Goal: Obtain resource: Obtain resource

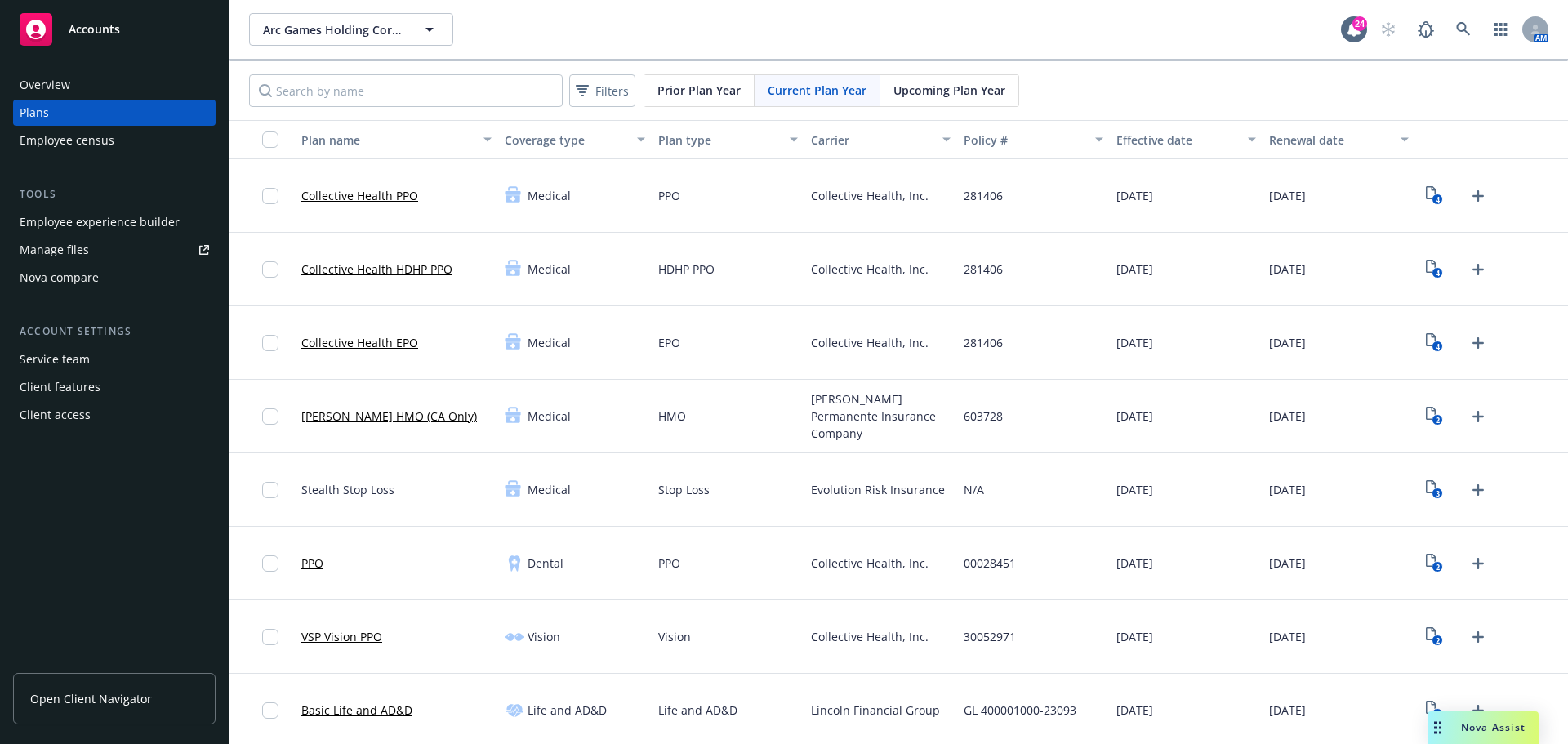
click at [828, 89] on span "Current Plan Year" at bounding box center [817, 90] width 99 height 17
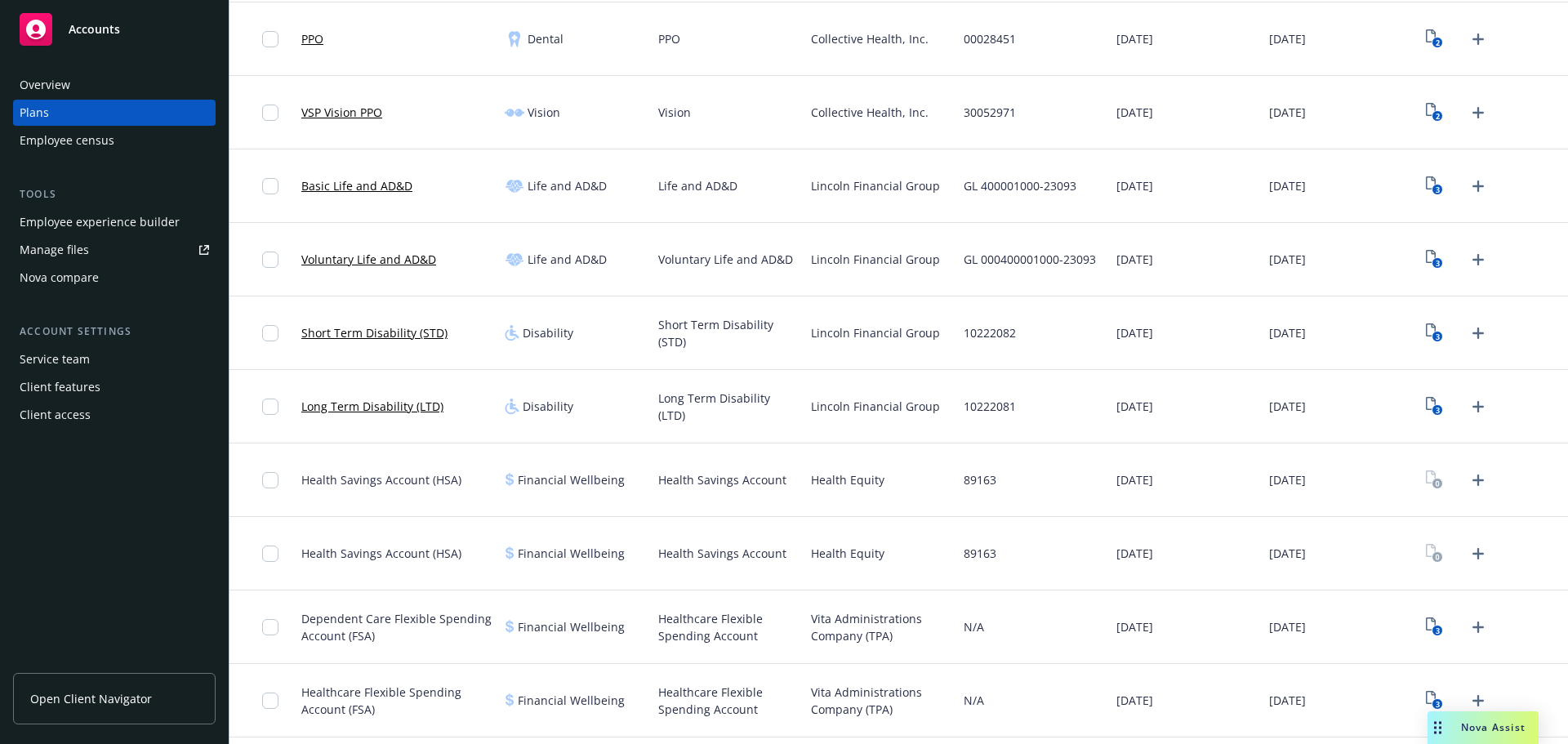
scroll to position [518, 0]
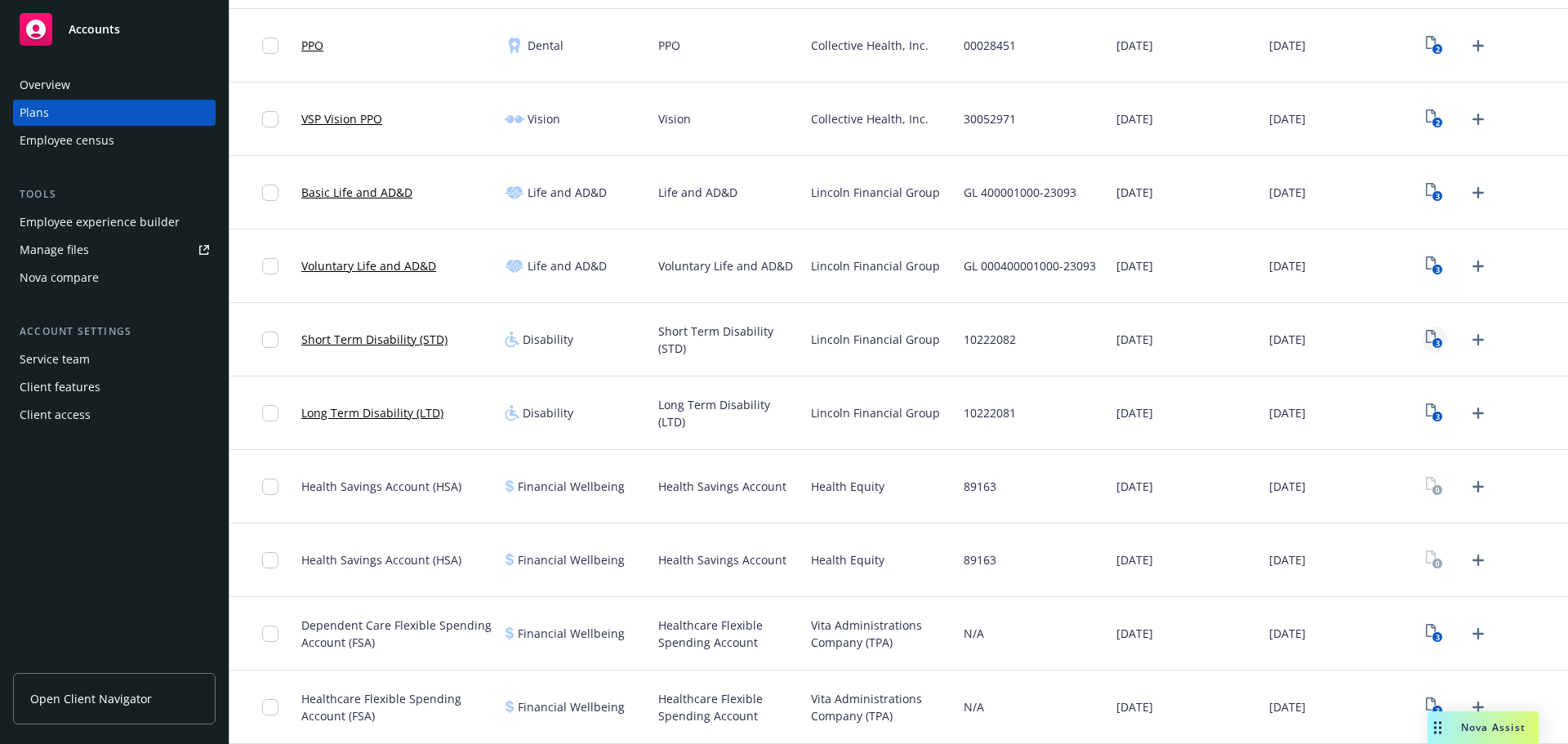
click at [1426, 334] on icon "3" at bounding box center [1435, 339] width 17 height 19
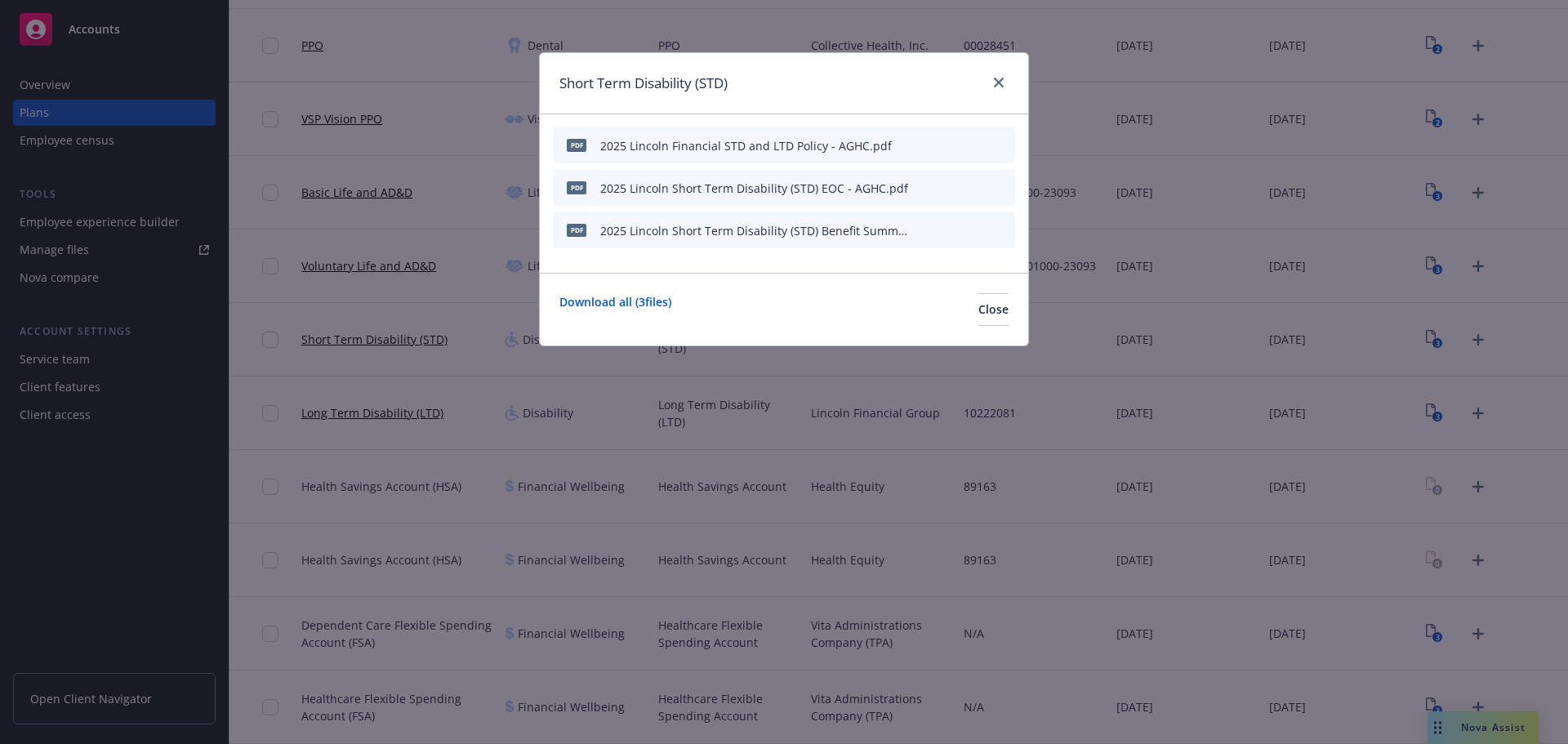
click at [791, 149] on div "2025 Lincoln Financial STD and LTD Policy - AGHC.pdf" at bounding box center [746, 145] width 291 height 17
click at [969, 143] on icon "preview file" at bounding box center [973, 144] width 15 height 12
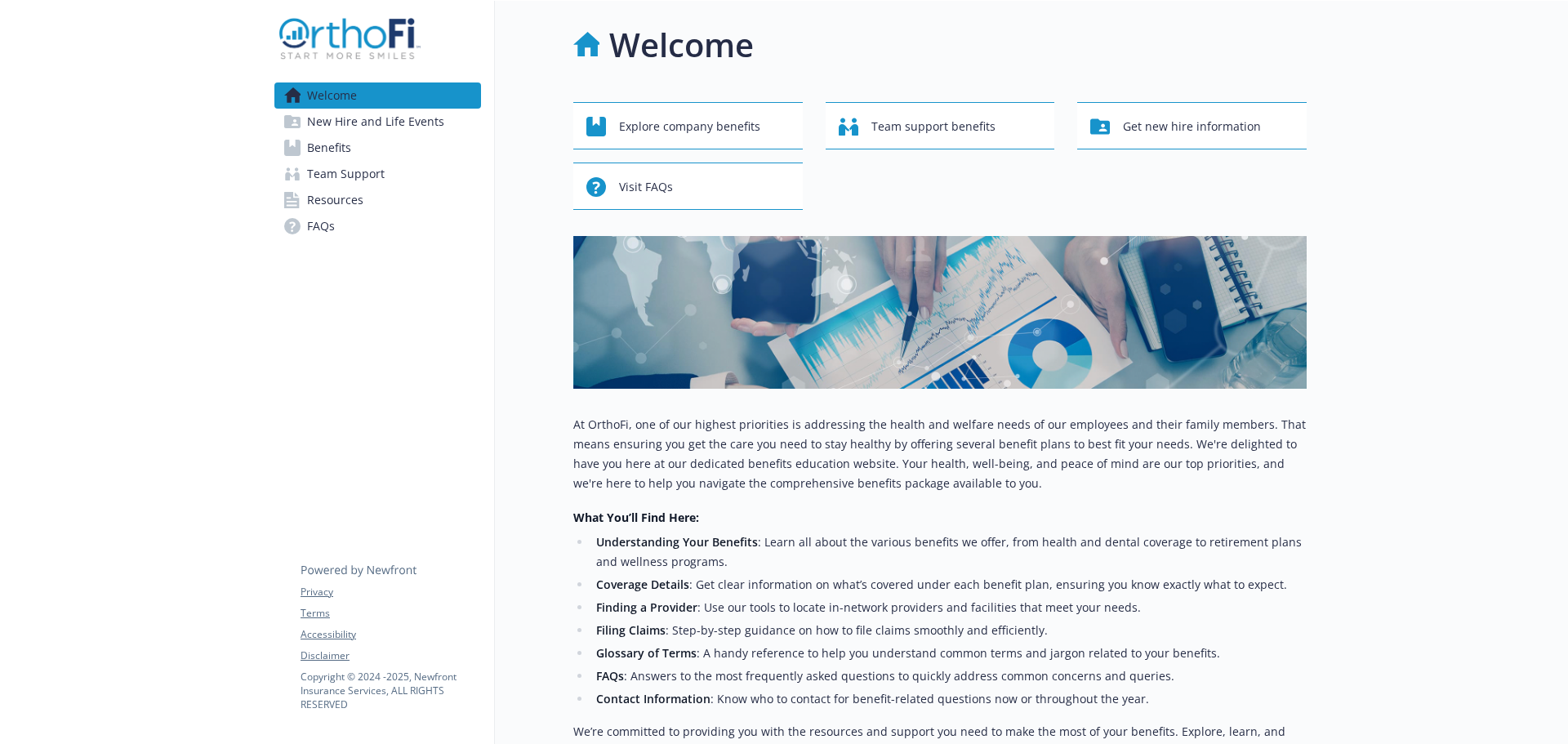
click at [343, 148] on span "Benefits" at bounding box center [329, 147] width 44 height 27
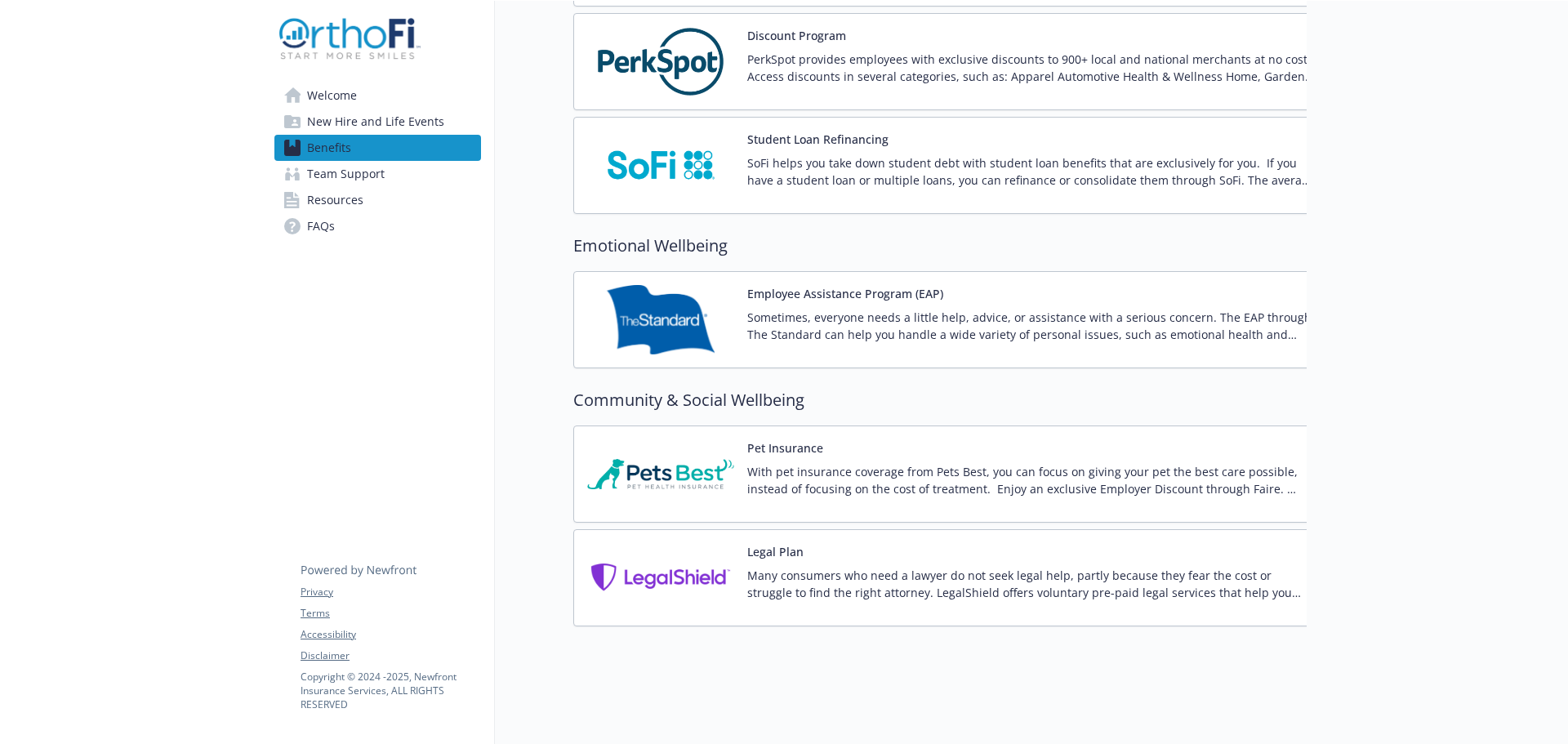
scroll to position [3283, 0]
drag, startPoint x: 353, startPoint y: 199, endPoint x: 402, endPoint y: 219, distance: 52.9
click at [353, 199] on span "Resources" at bounding box center [335, 200] width 57 height 27
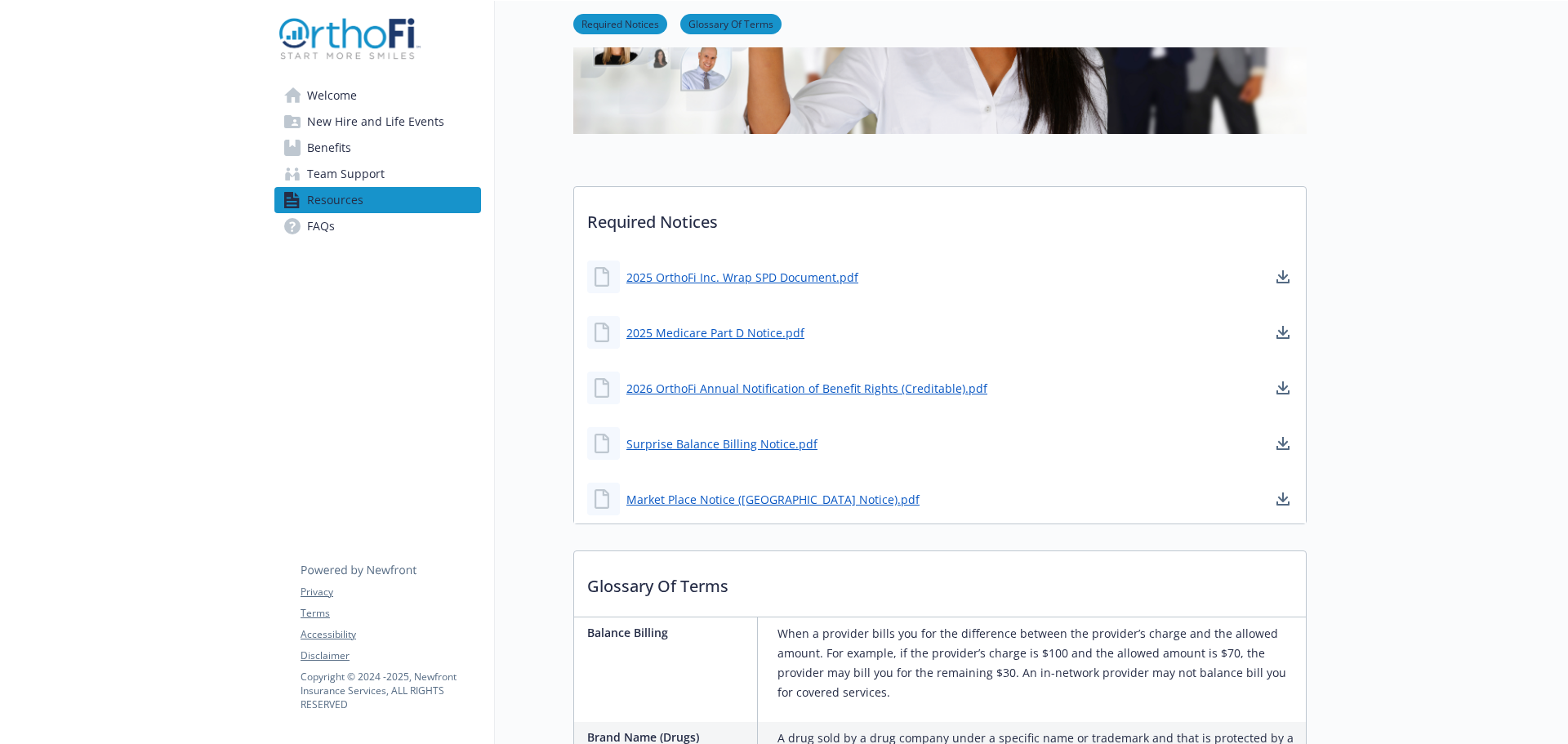
scroll to position [340, 0]
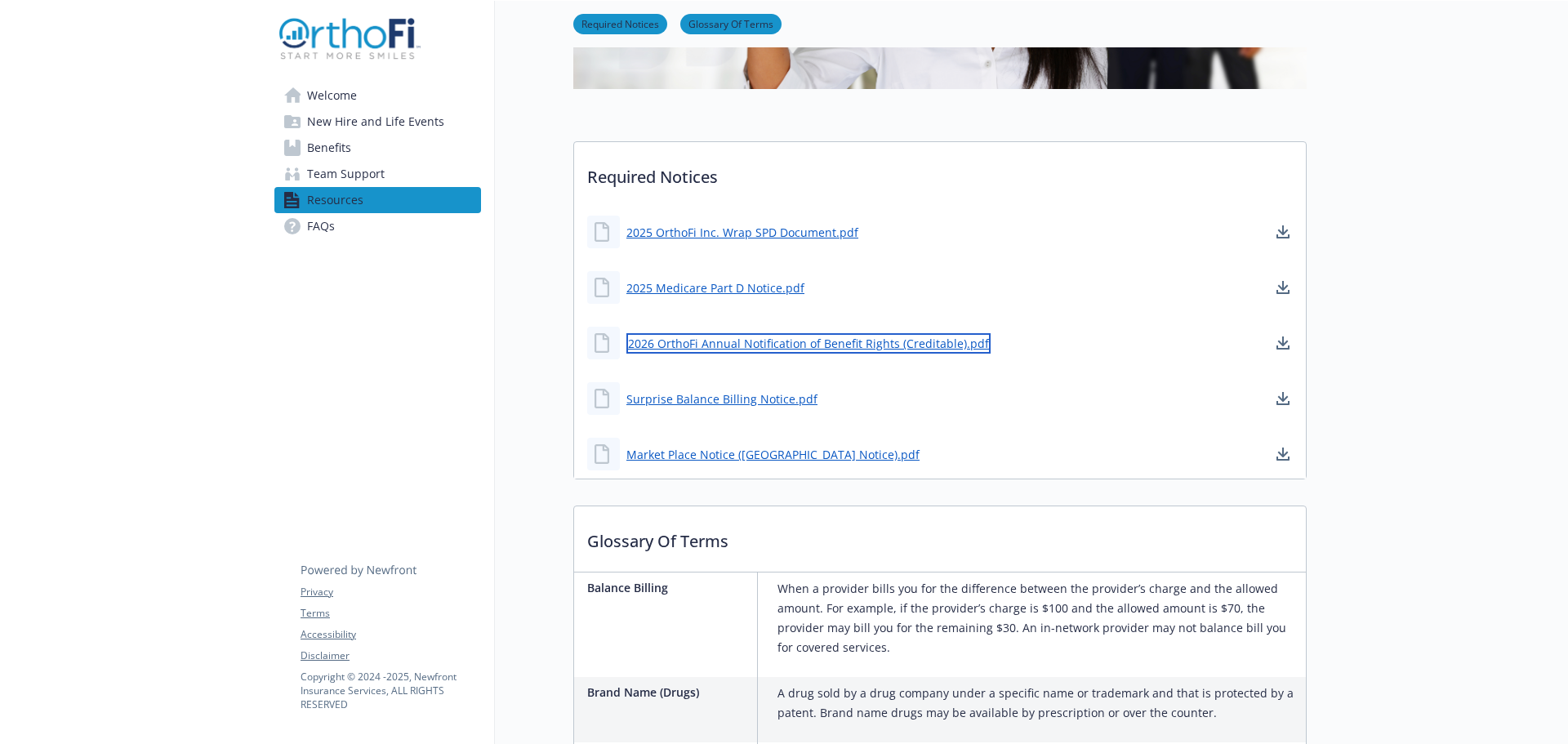
click at [853, 339] on link "2026 OrthoFi Annual Notification of Benefit Rights (Creditable).pdf" at bounding box center [809, 344] width 365 height 20
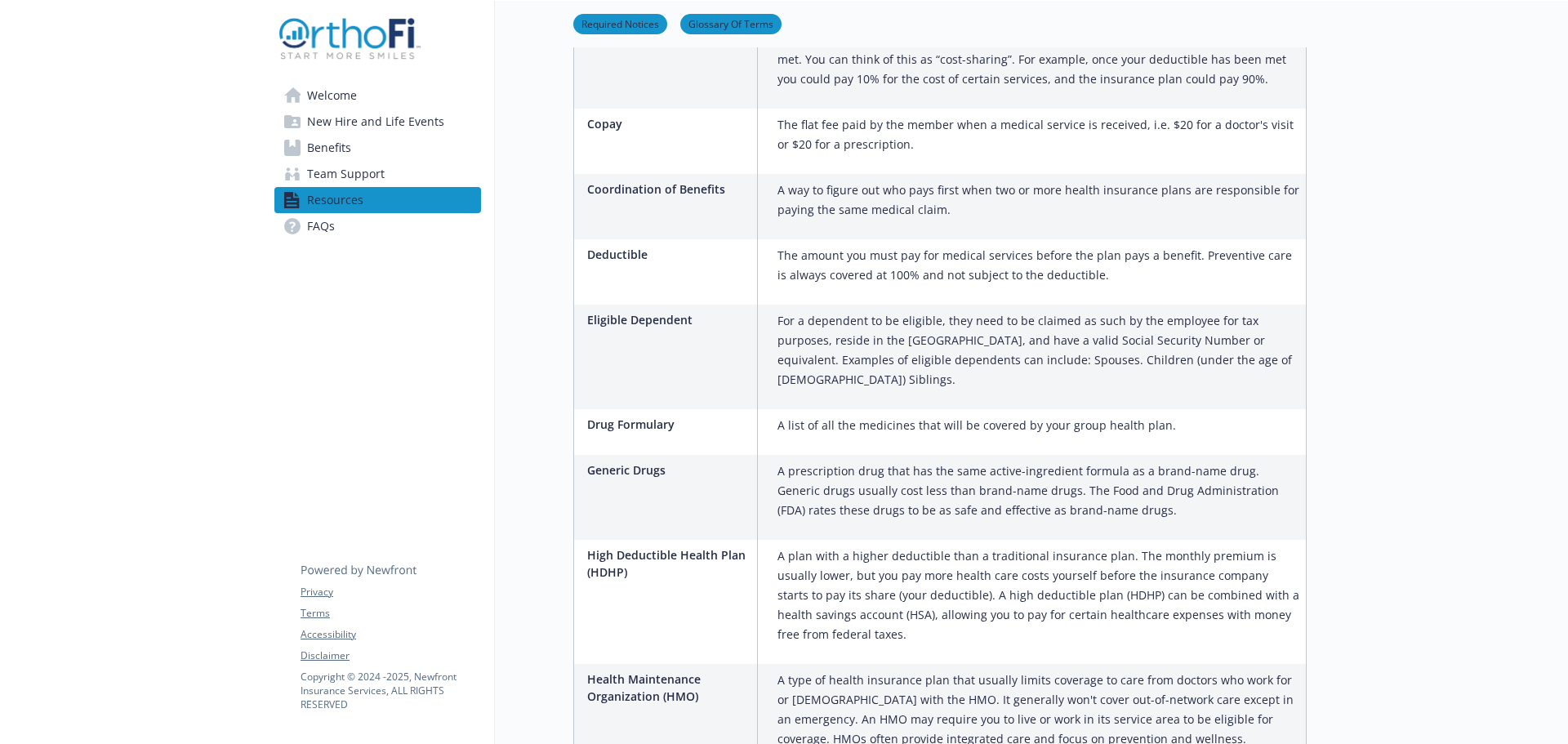
scroll to position [994, 0]
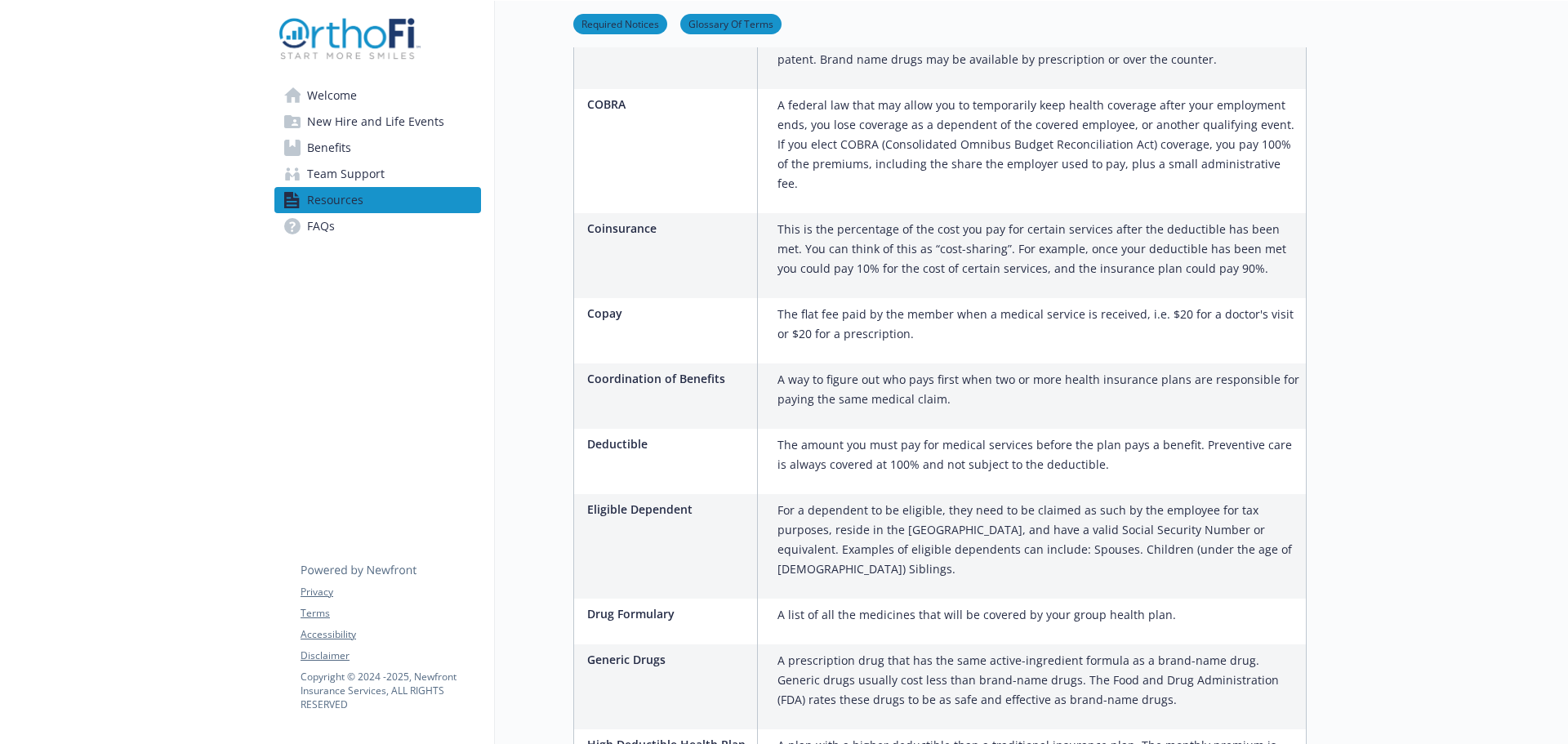
click at [355, 179] on span "Team Support" at bounding box center [345, 174] width 78 height 27
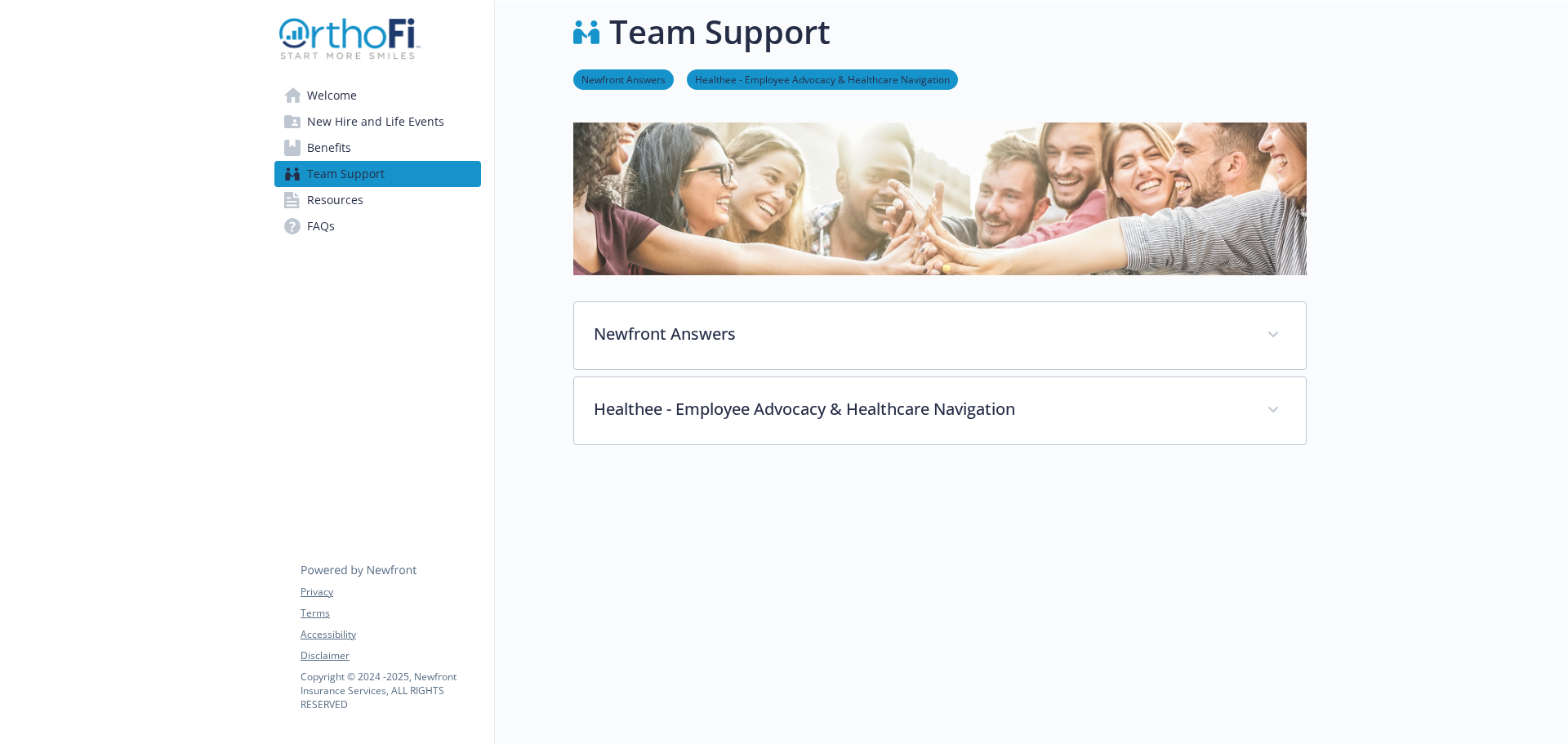
scroll to position [48, 0]
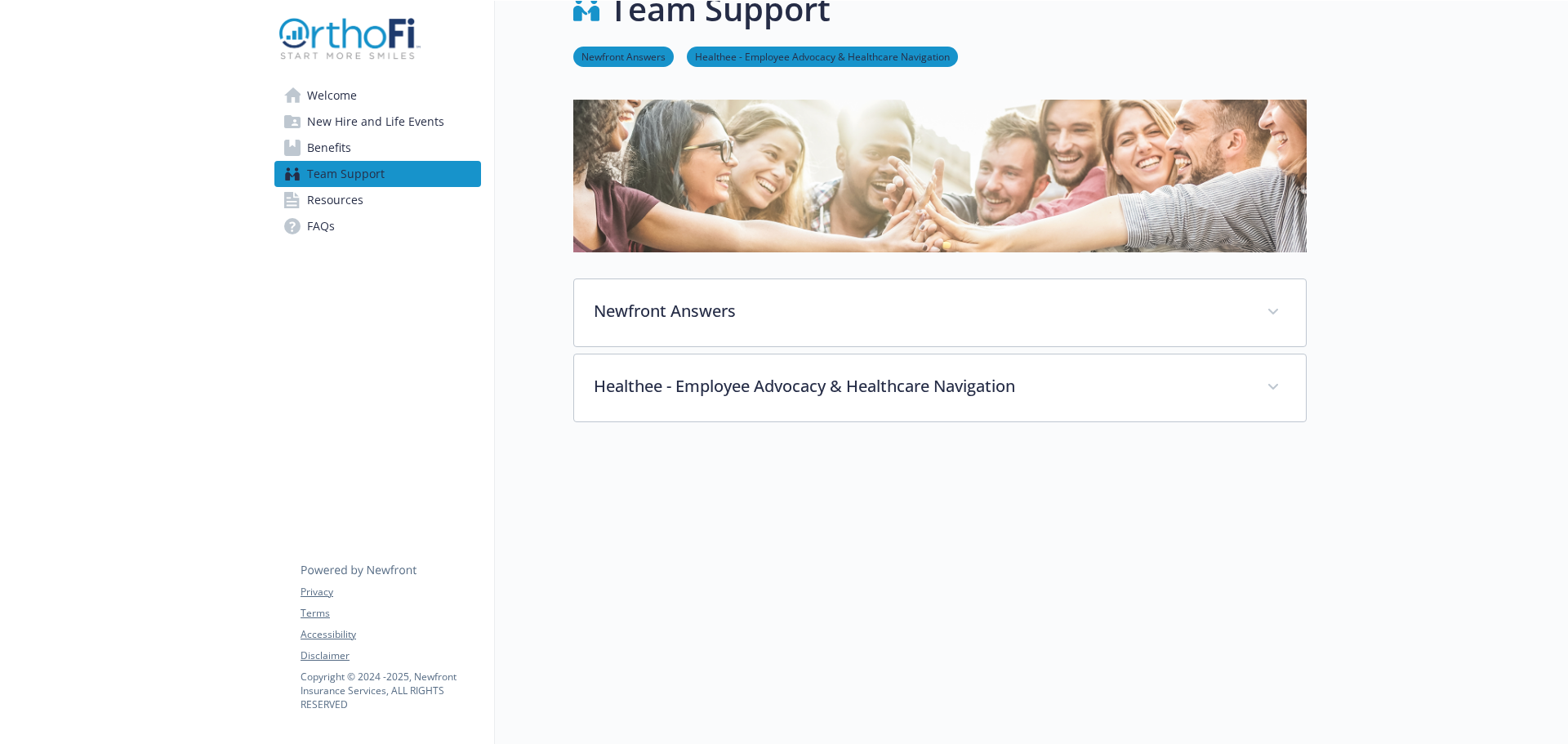
click at [335, 151] on span "Benefits" at bounding box center [329, 147] width 44 height 27
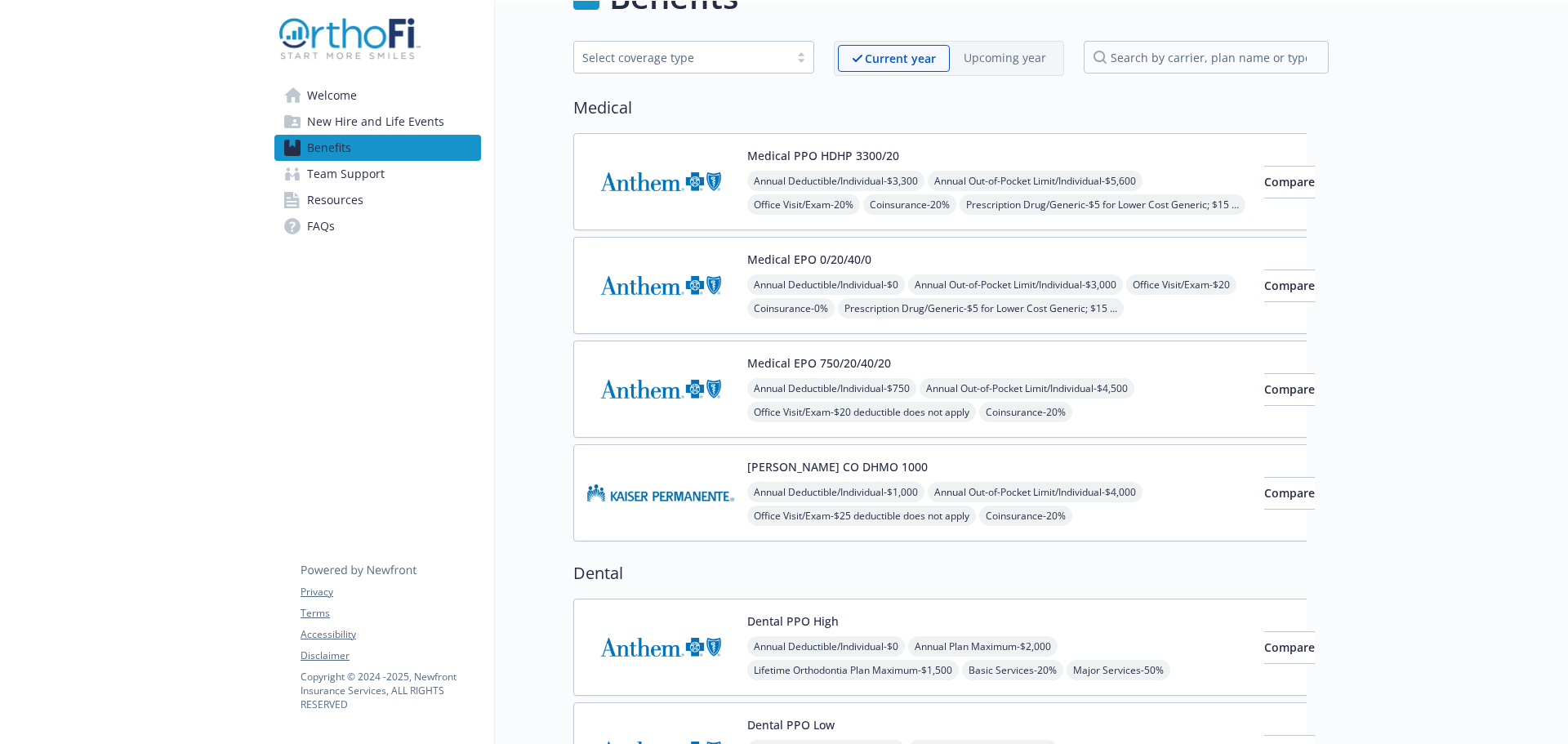
click at [354, 171] on span "Team Support" at bounding box center [345, 174] width 78 height 27
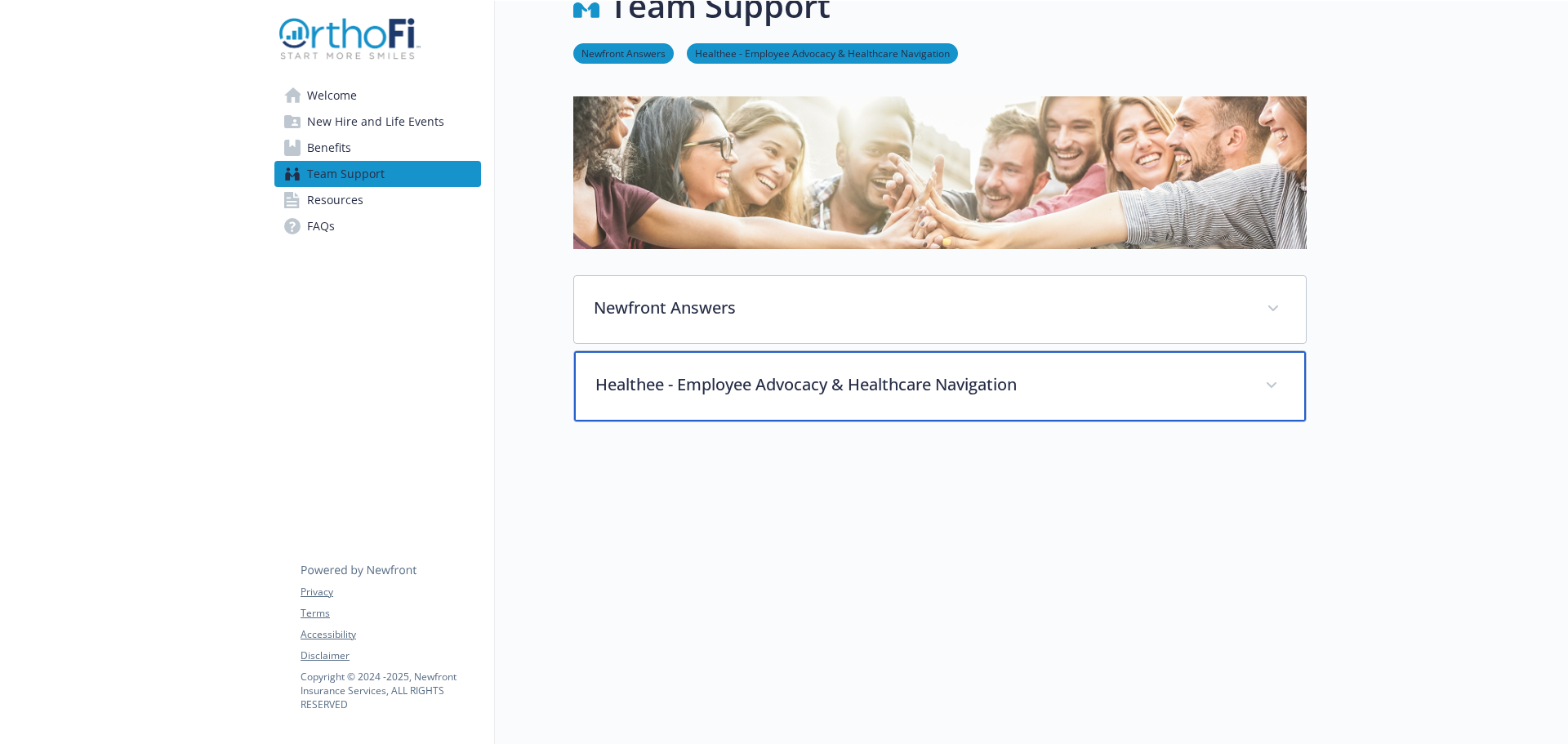
click at [1032, 391] on div "Healthee - Employee Advocacy & Healthcare Navigation" at bounding box center [939, 386] width 732 height 70
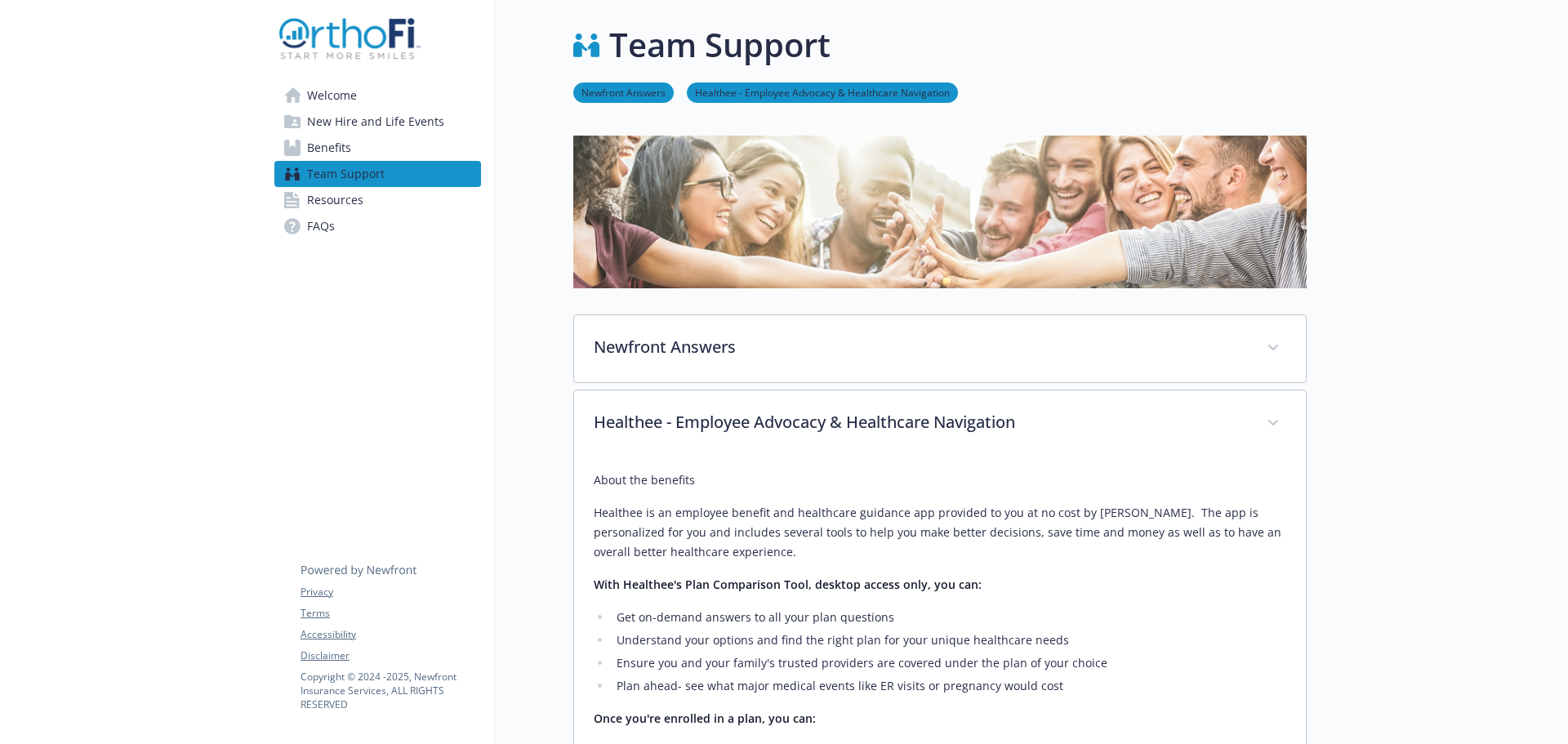
click at [350, 149] on span "Benefits" at bounding box center [329, 147] width 44 height 27
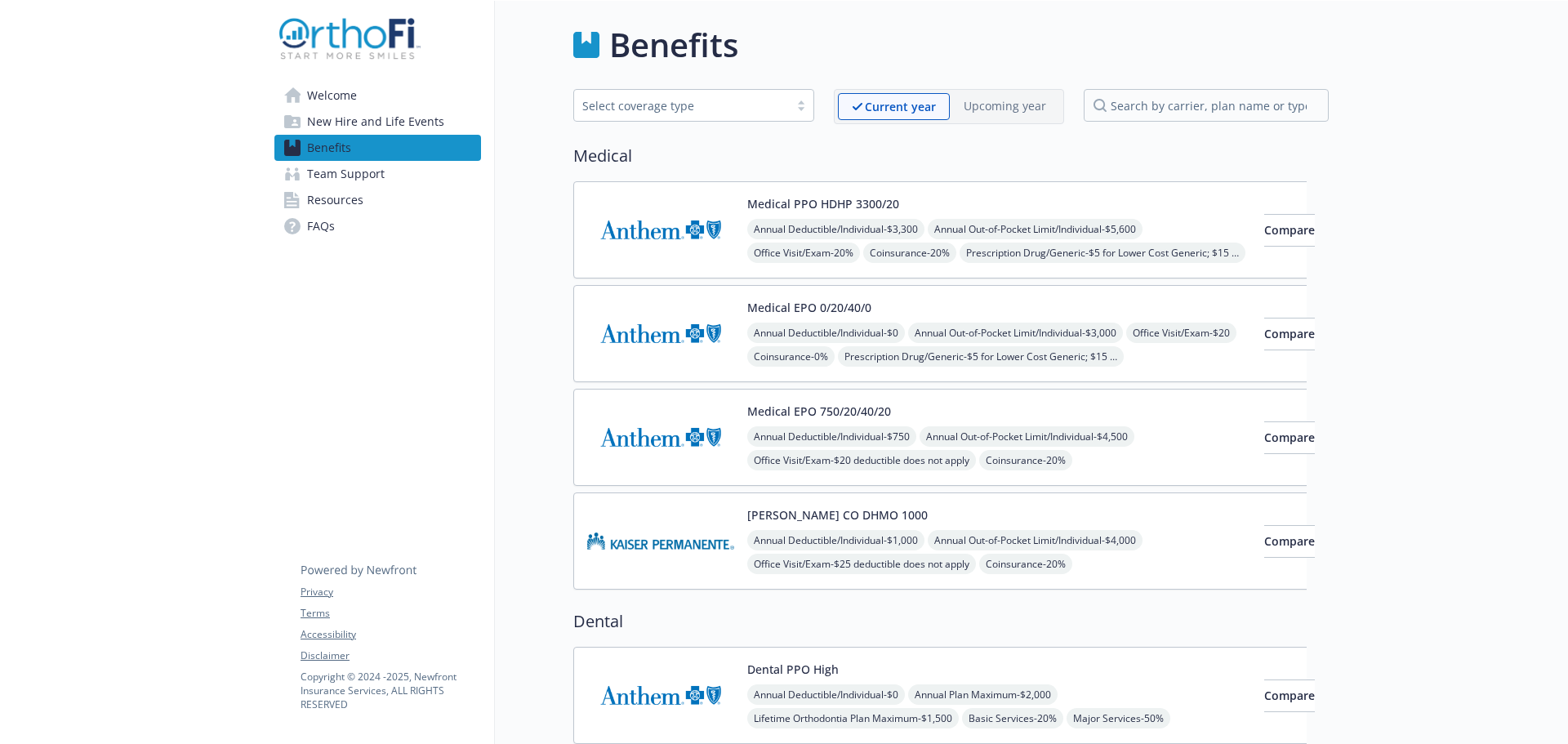
click at [331, 88] on span "Welcome" at bounding box center [332, 95] width 50 height 27
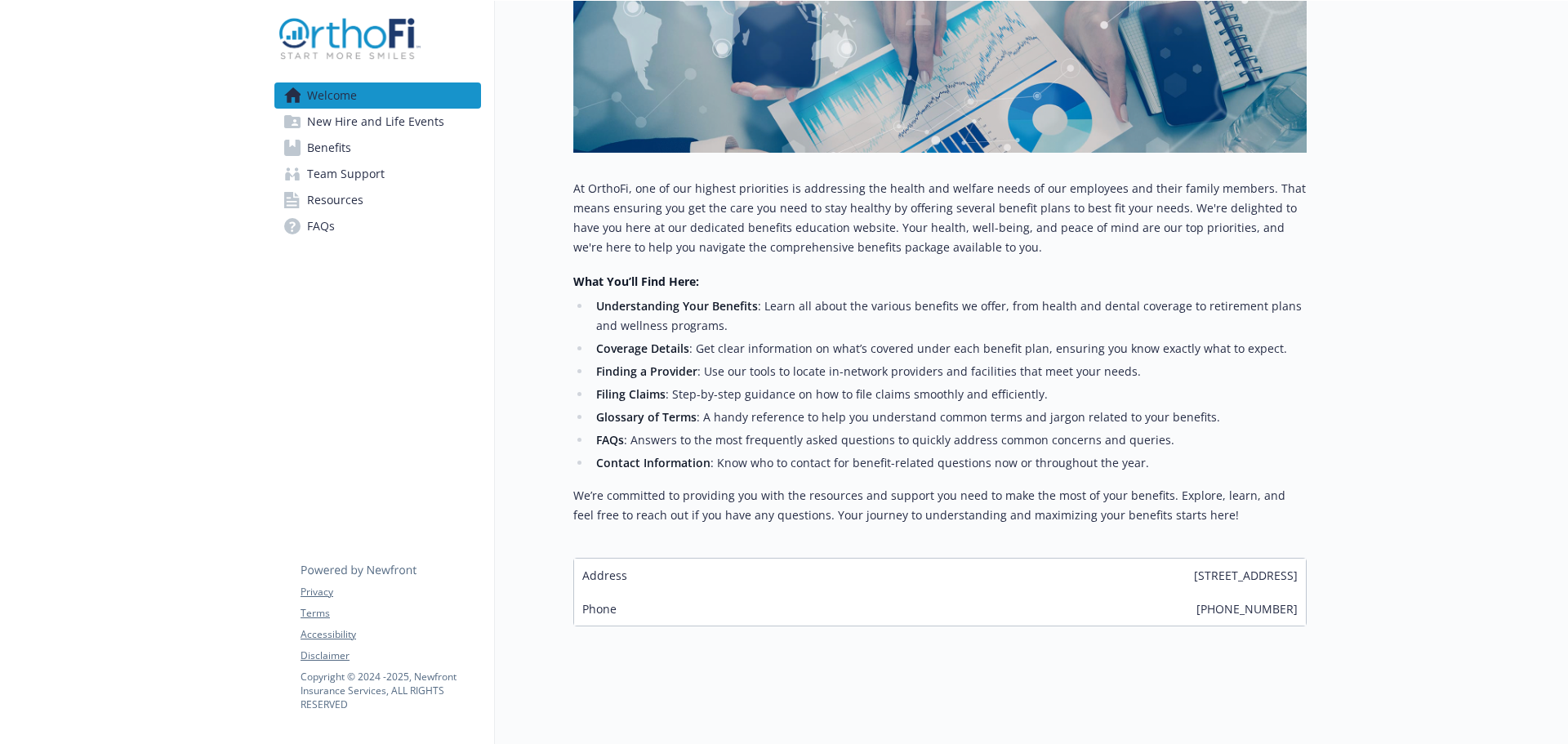
scroll to position [249, 0]
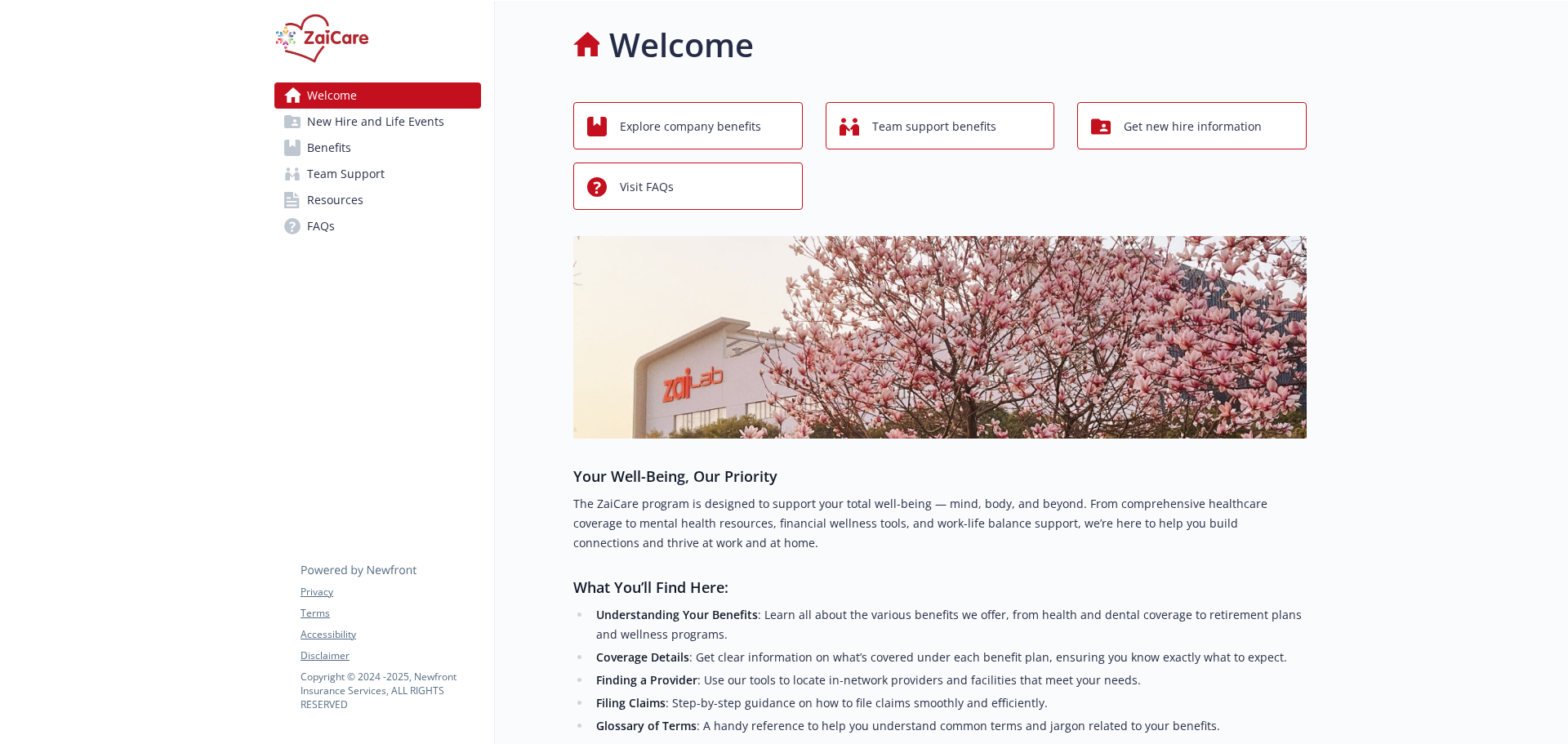
click at [329, 143] on span "Benefits" at bounding box center [329, 147] width 44 height 27
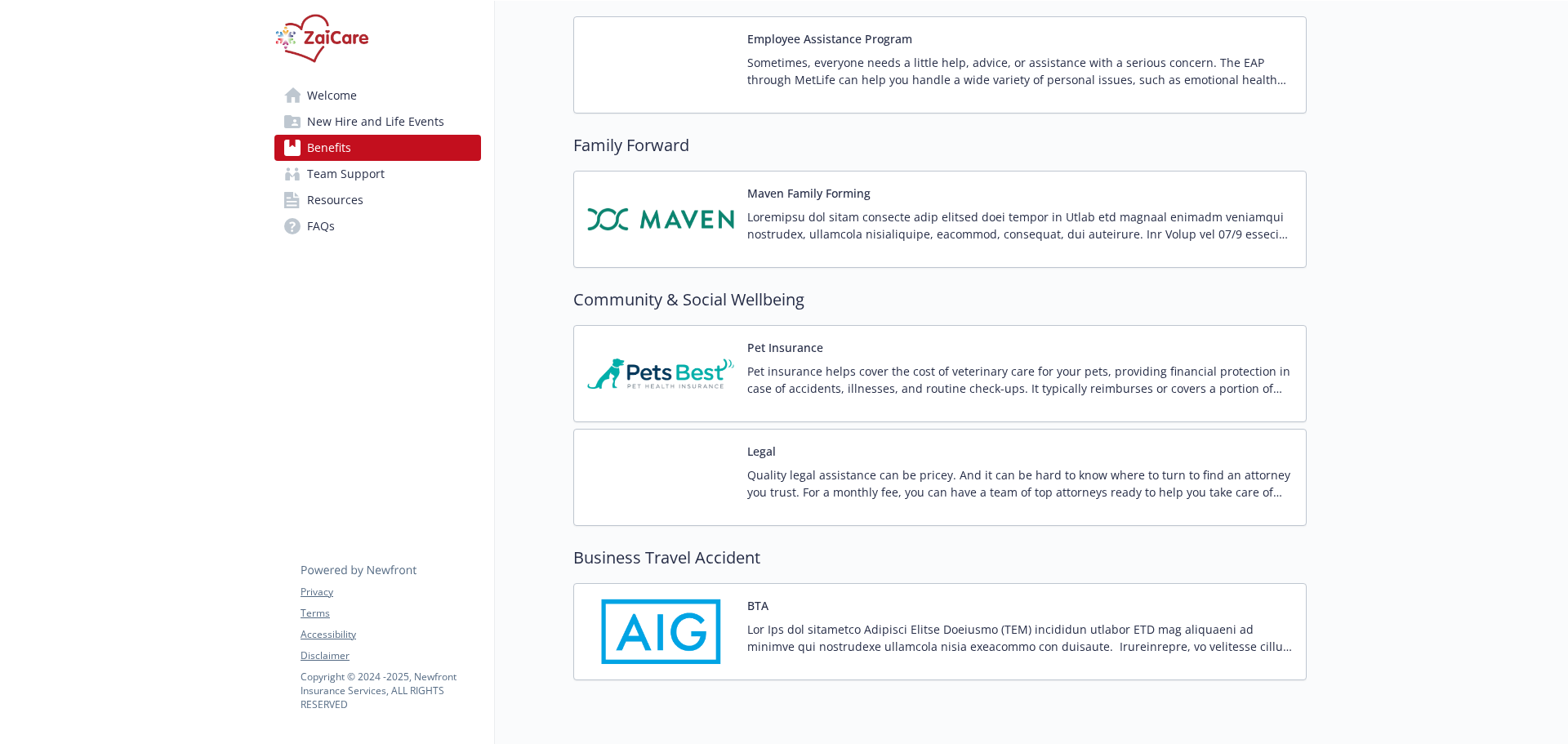
scroll to position [3904, 0]
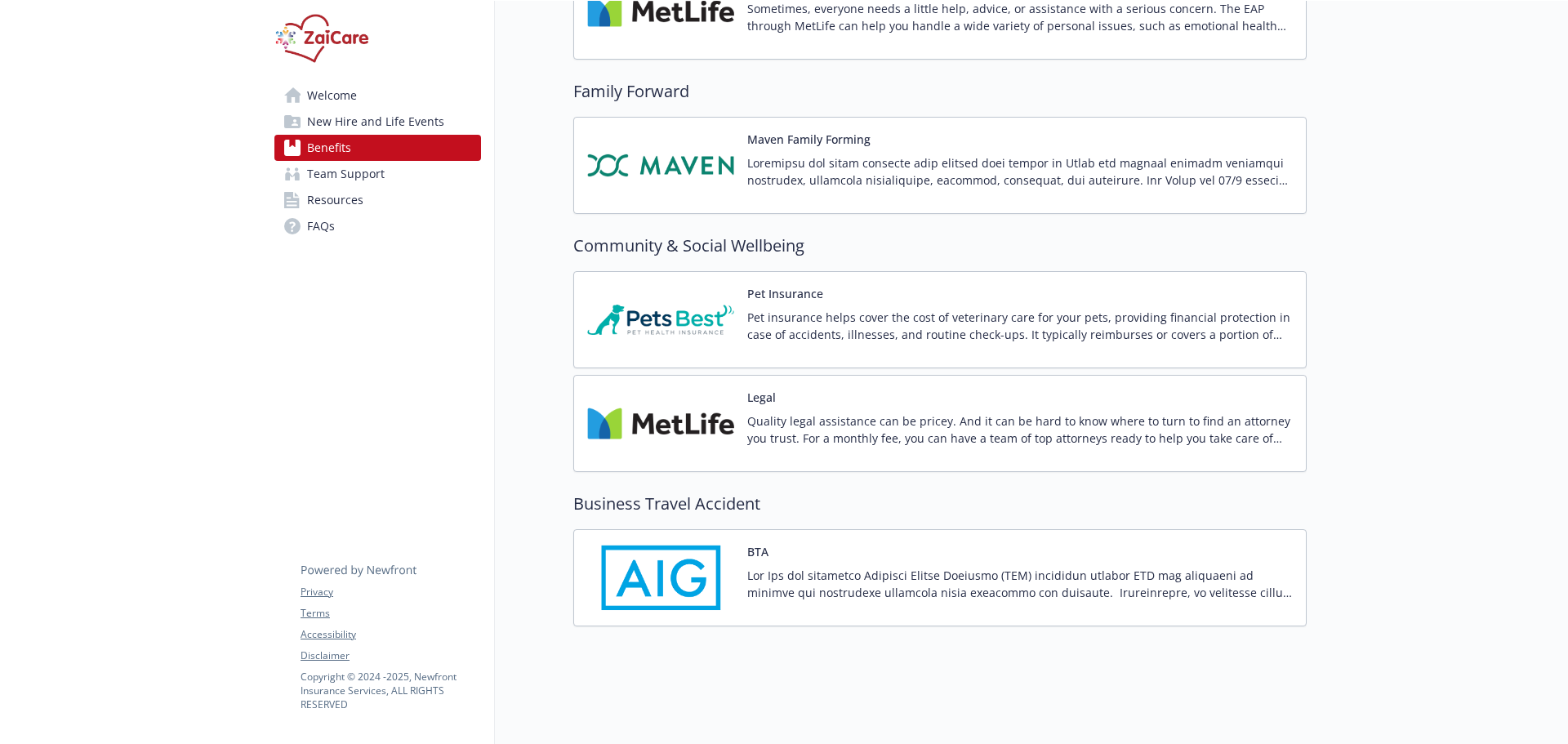
click at [893, 588] on p at bounding box center [1020, 584] width 546 height 35
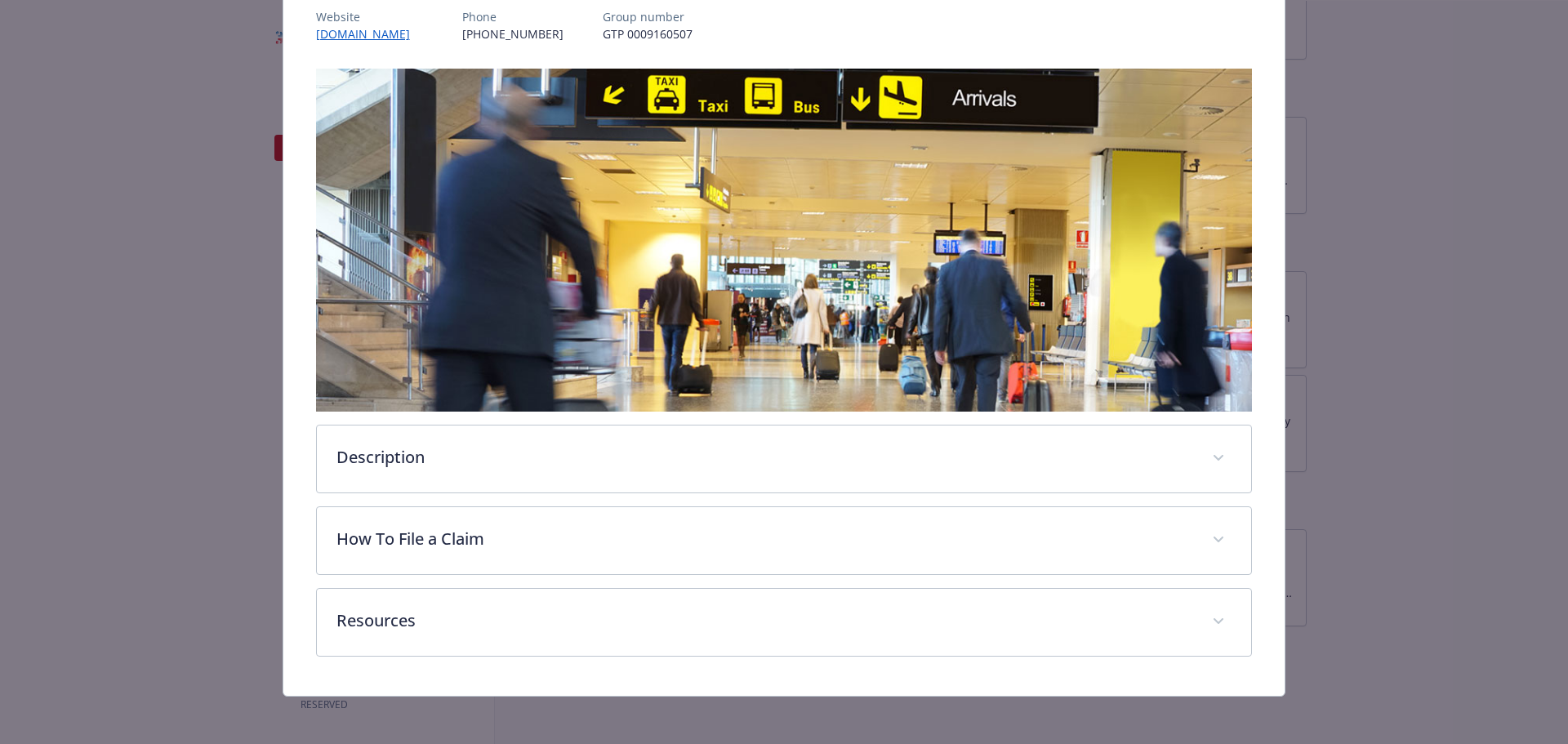
scroll to position [208, 0]
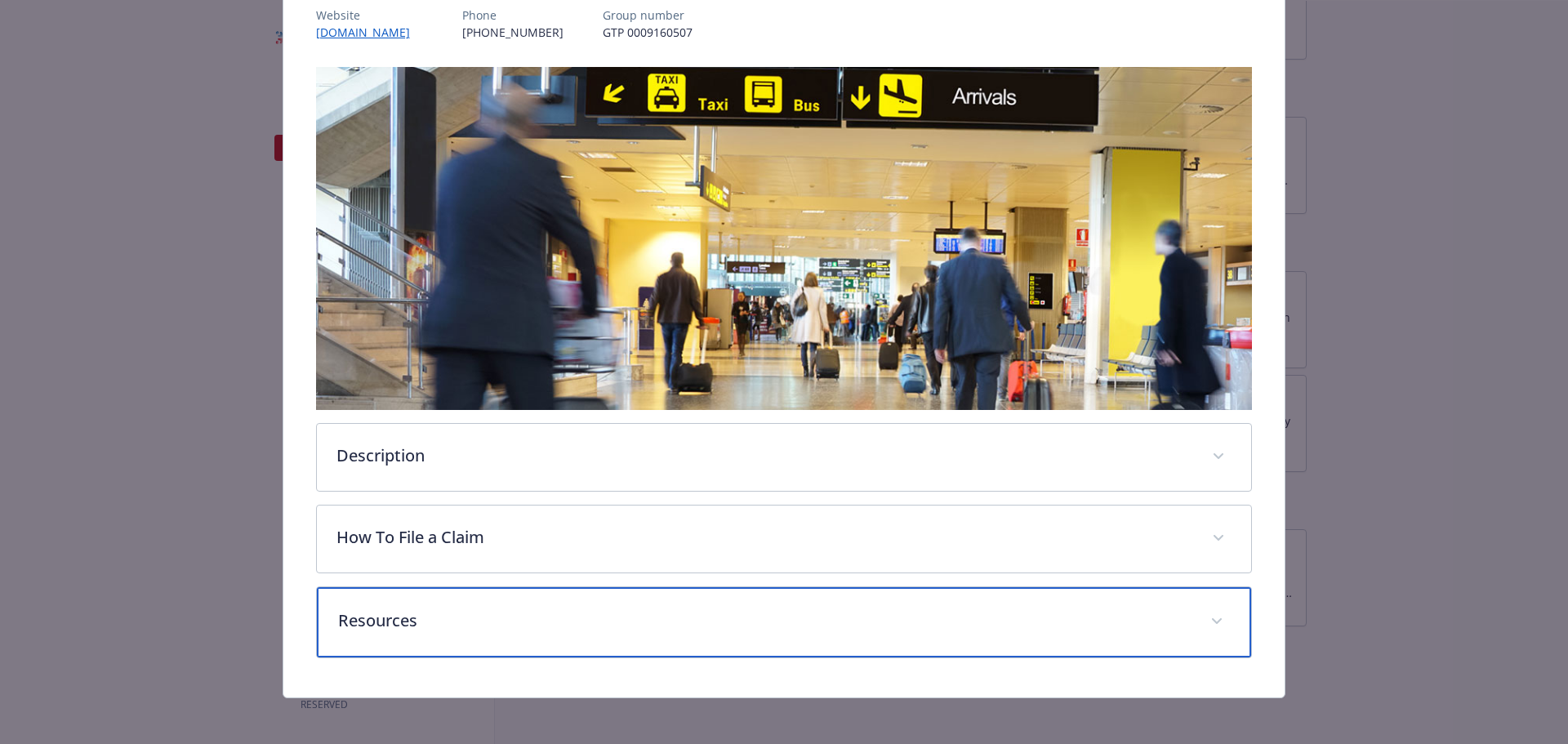
click at [590, 623] on p "Resources" at bounding box center [765, 621] width 853 height 25
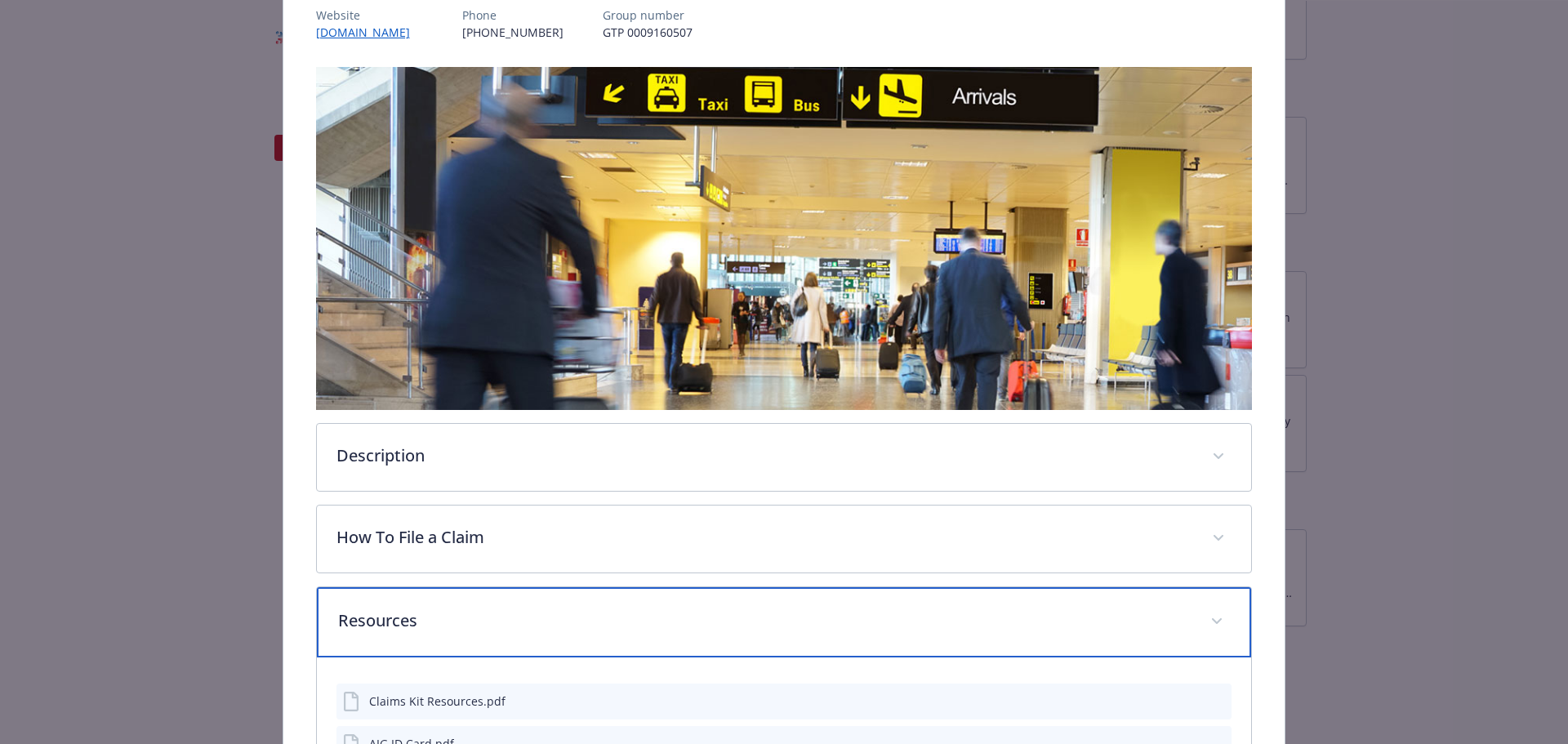
scroll to position [349, 0]
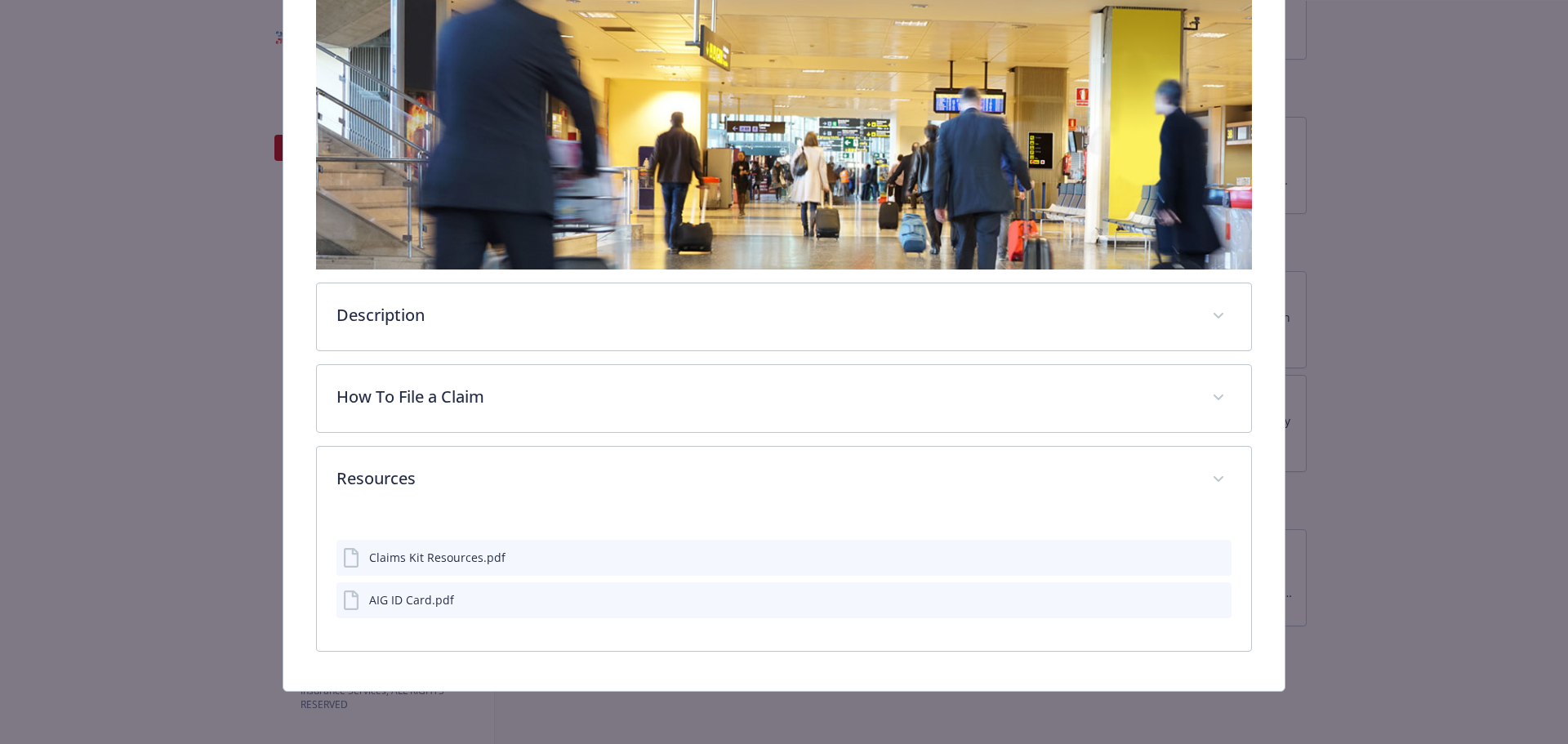
click at [587, 607] on div "AIG ID Card.pdf" at bounding box center [784, 600] width 896 height 36
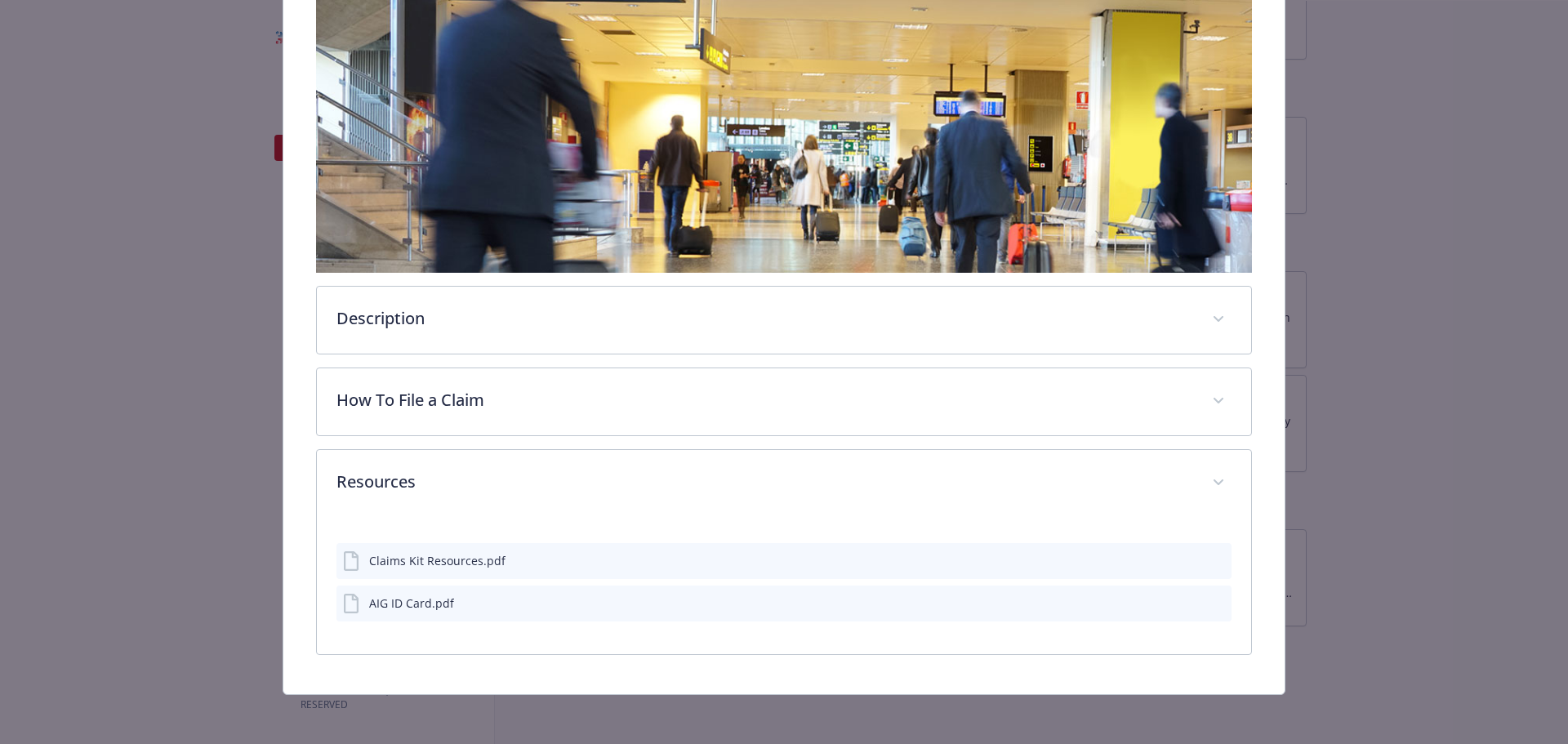
click at [1212, 598] on icon "preview file" at bounding box center [1216, 601] width 15 height 12
click at [1209, 558] on icon "preview file" at bounding box center [1216, 559] width 15 height 12
